Goal: Information Seeking & Learning: Learn about a topic

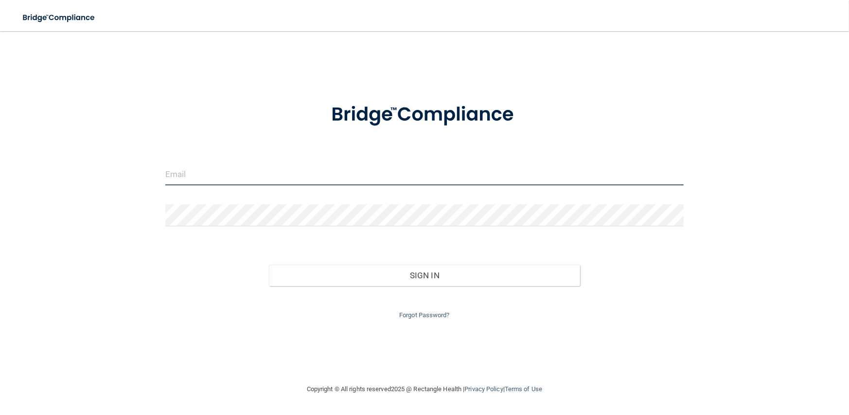
click at [225, 174] on input "email" at bounding box center [424, 174] width 519 height 22
type input "[EMAIL_ADDRESS][DOMAIN_NAME]"
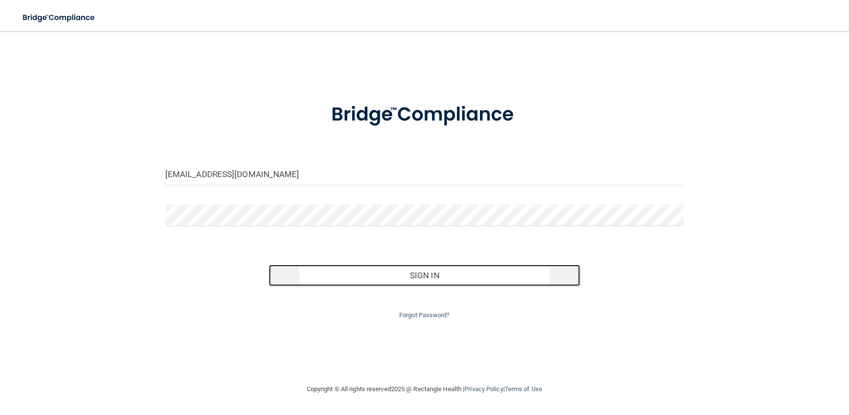
click at [412, 280] on button "Sign In" at bounding box center [424, 275] width 311 height 21
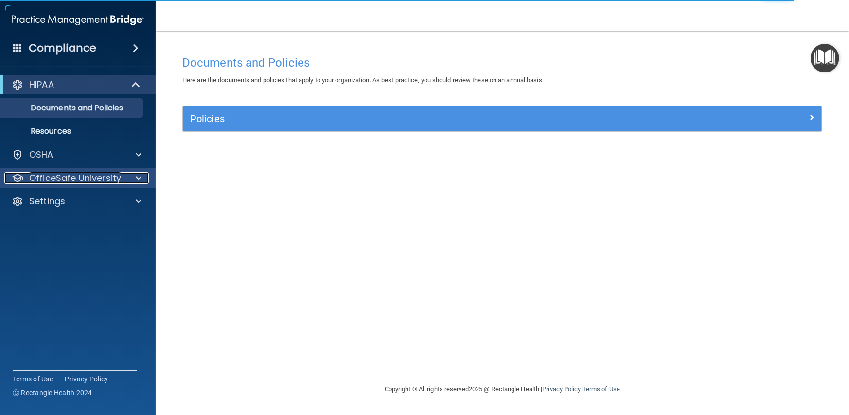
click at [72, 178] on p "OfficeSafe University" at bounding box center [75, 178] width 92 height 12
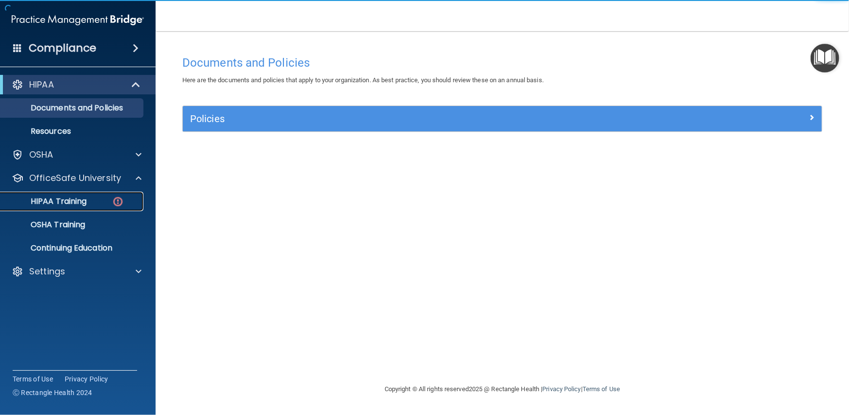
click at [114, 198] on img at bounding box center [118, 202] width 12 height 12
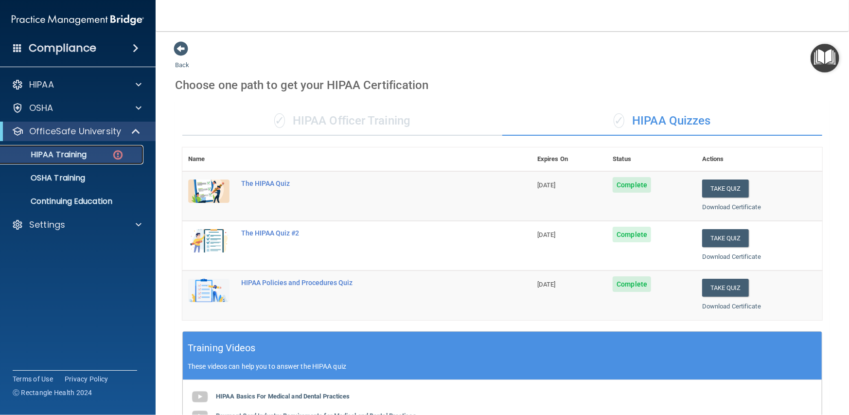
click at [104, 159] on div "HIPAA Training" at bounding box center [72, 155] width 133 height 10
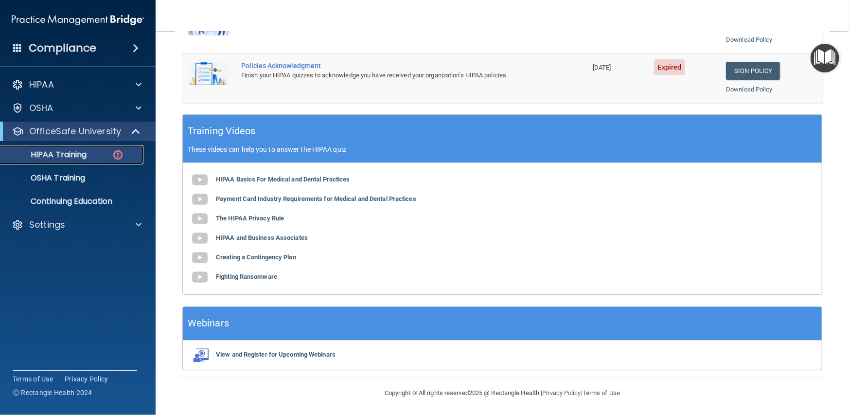
scroll to position [170, 0]
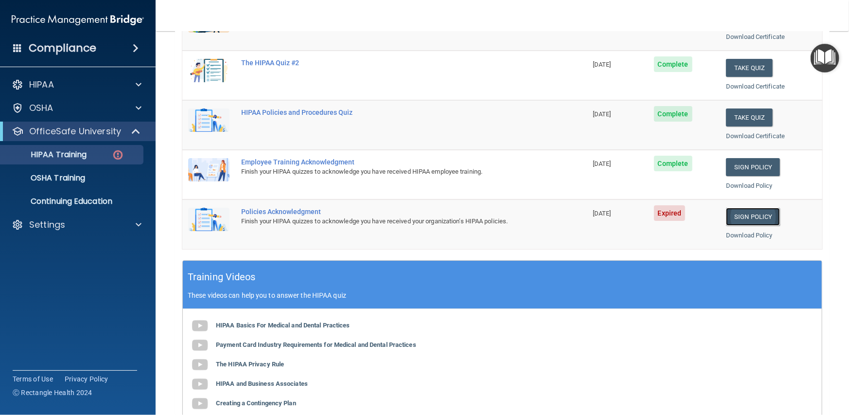
click at [741, 217] on link "Sign Policy" at bounding box center [753, 217] width 54 height 18
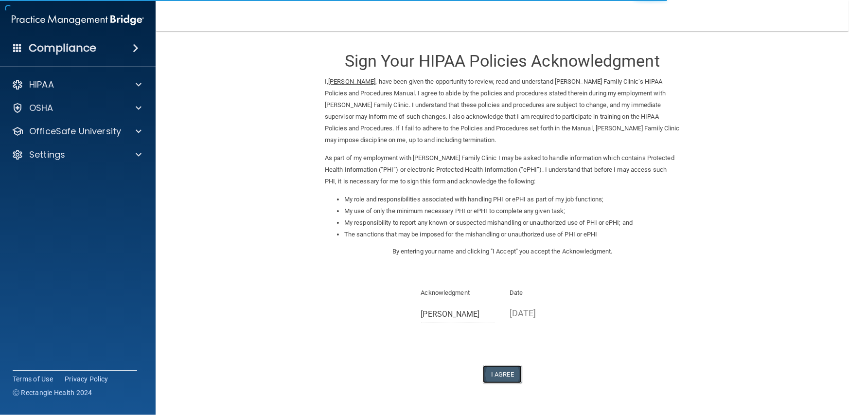
click at [492, 376] on button "I Agree" at bounding box center [502, 374] width 39 height 18
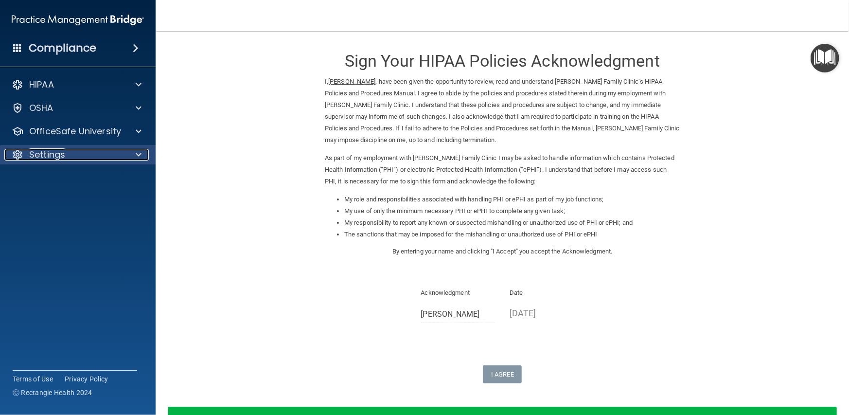
click at [107, 149] on div "Settings" at bounding box center [64, 155] width 121 height 12
click at [69, 146] on div "Settings" at bounding box center [78, 154] width 156 height 19
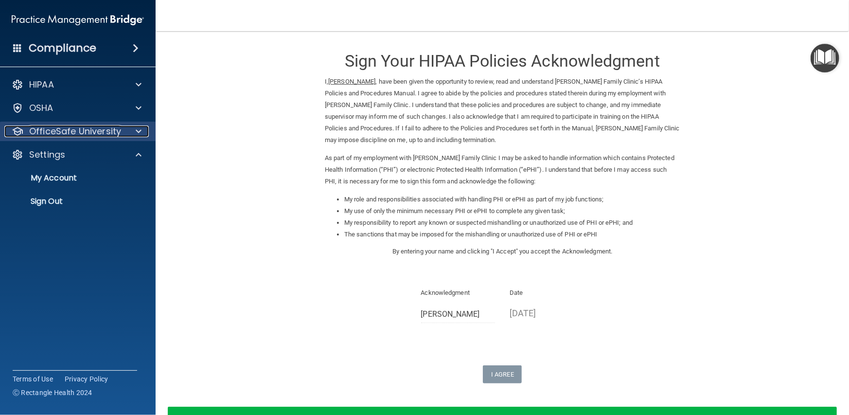
click at [73, 134] on p "OfficeSafe University" at bounding box center [75, 132] width 92 height 12
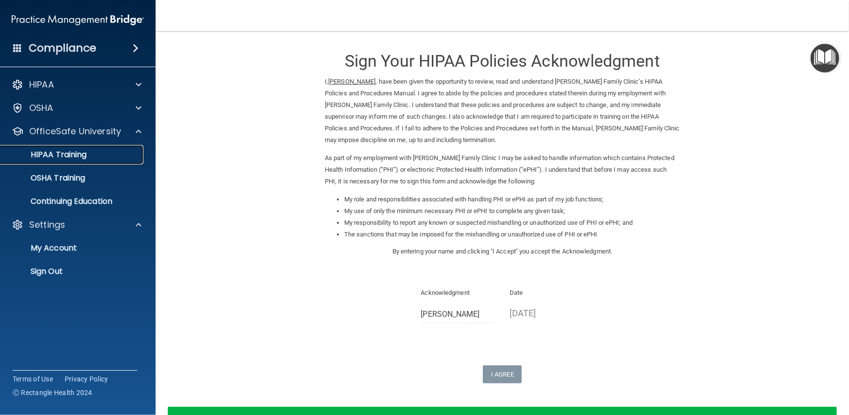
click at [69, 161] on link "HIPAA Training" at bounding box center [66, 154] width 153 height 19
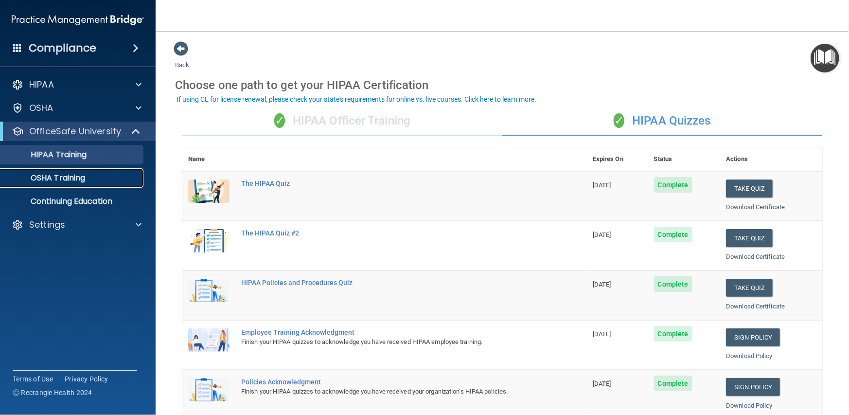
click at [85, 178] on p "OSHA Training" at bounding box center [45, 178] width 79 height 10
